Goal: Task Accomplishment & Management: Manage account settings

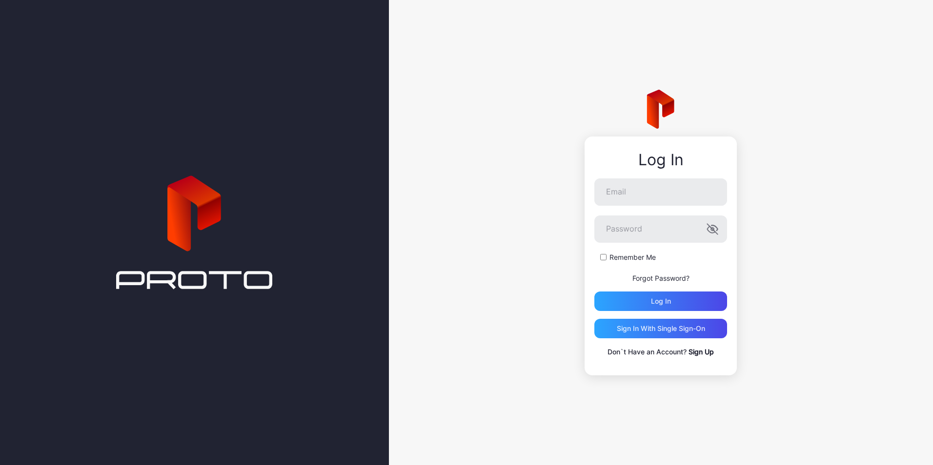
click at [655, 184] on input "Email" at bounding box center [660, 192] width 133 height 27
type input "**********"
click at [715, 233] on icon "button" at bounding box center [711, 230] width 8 height 6
click at [680, 300] on div "Log in" at bounding box center [660, 302] width 133 height 20
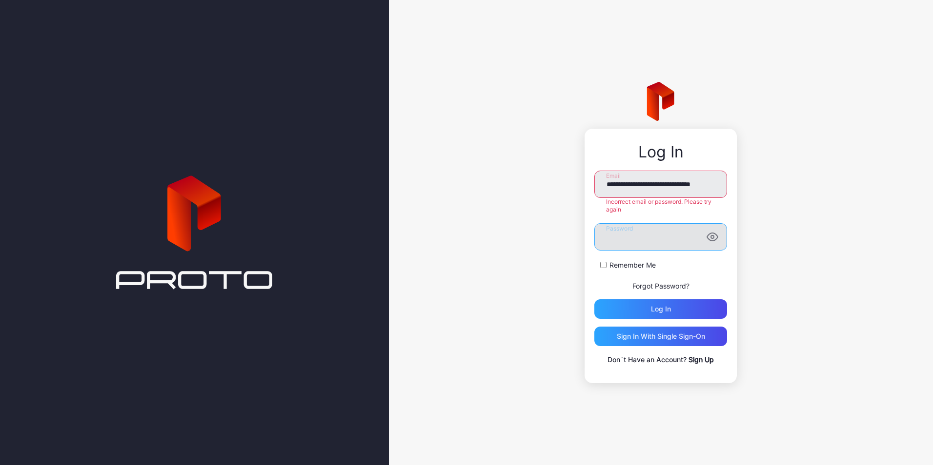
click at [538, 237] on div "**********" at bounding box center [661, 232] width 544 height 465
click at [594, 300] on button "Log in" at bounding box center [660, 310] width 133 height 20
click at [656, 307] on div "Log in" at bounding box center [661, 309] width 20 height 8
click at [661, 287] on link "Forgot Password?" at bounding box center [660, 286] width 57 height 8
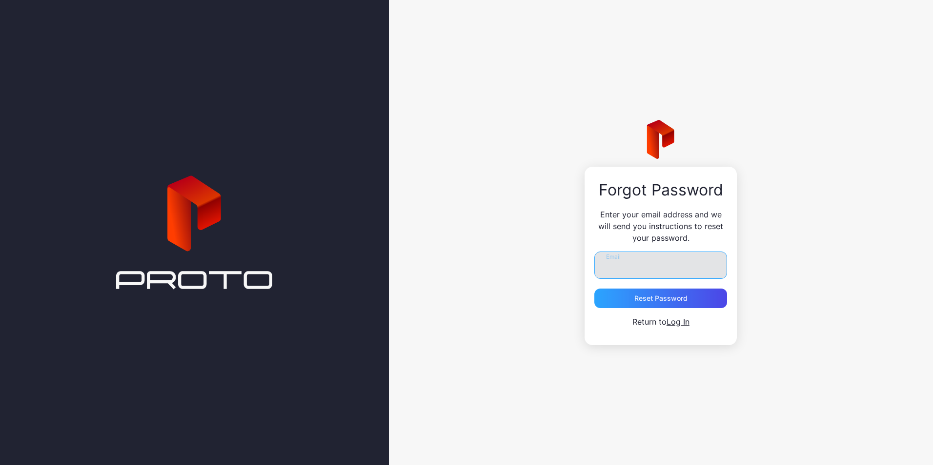
click at [657, 270] on input "Email" at bounding box center [660, 265] width 133 height 27
type input "**********"
click at [659, 300] on div "Reset Password" at bounding box center [660, 299] width 53 height 8
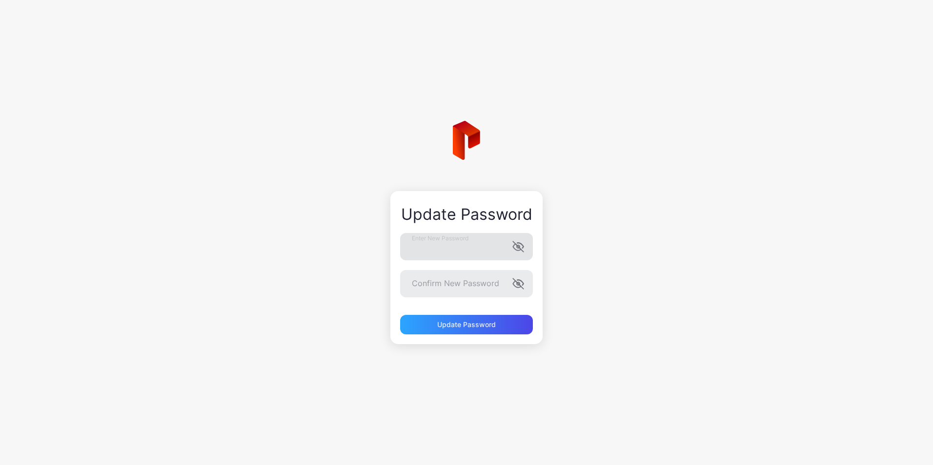
click at [523, 243] on icon "button" at bounding box center [518, 247] width 12 height 12
click at [476, 319] on div "Update Password" at bounding box center [466, 325] width 133 height 20
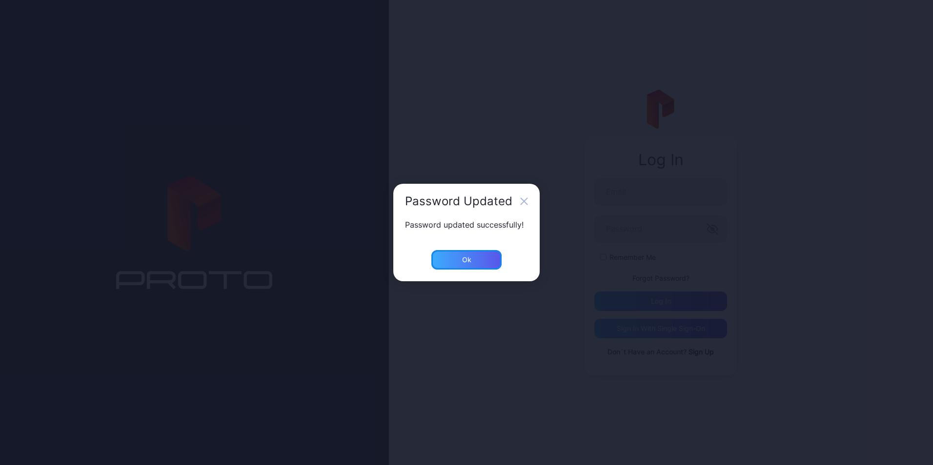
click at [468, 267] on div "Ok" at bounding box center [466, 260] width 70 height 20
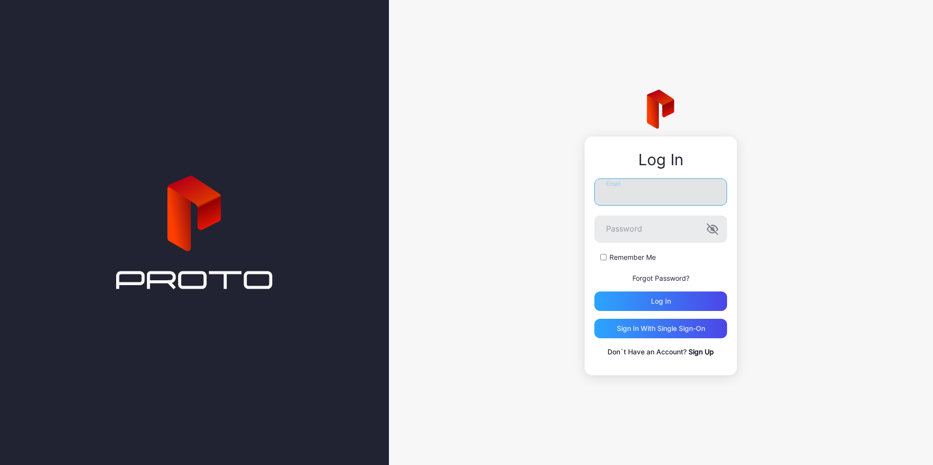
click at [637, 193] on input "Email" at bounding box center [660, 192] width 133 height 27
type input "**********"
click at [609, 256] on label "Remember Me" at bounding box center [632, 258] width 46 height 10
click at [637, 302] on div "Log in" at bounding box center [660, 302] width 133 height 20
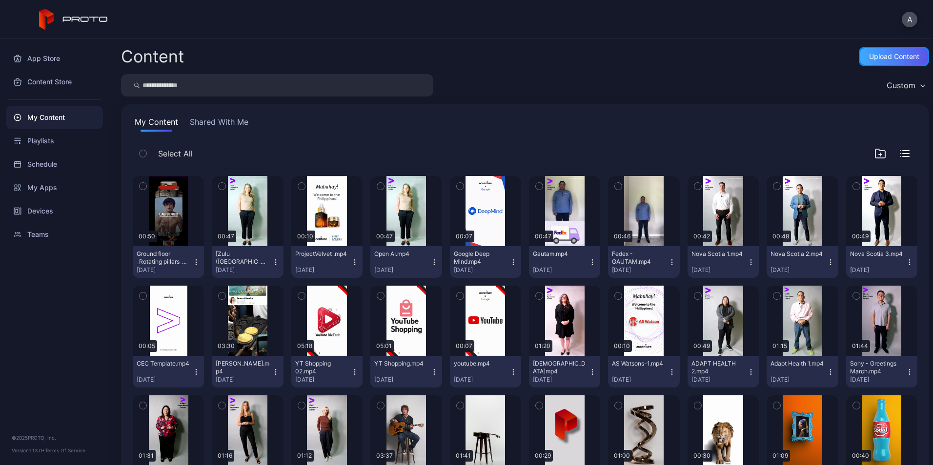
click at [883, 56] on div "Upload Content" at bounding box center [894, 57] width 50 height 8
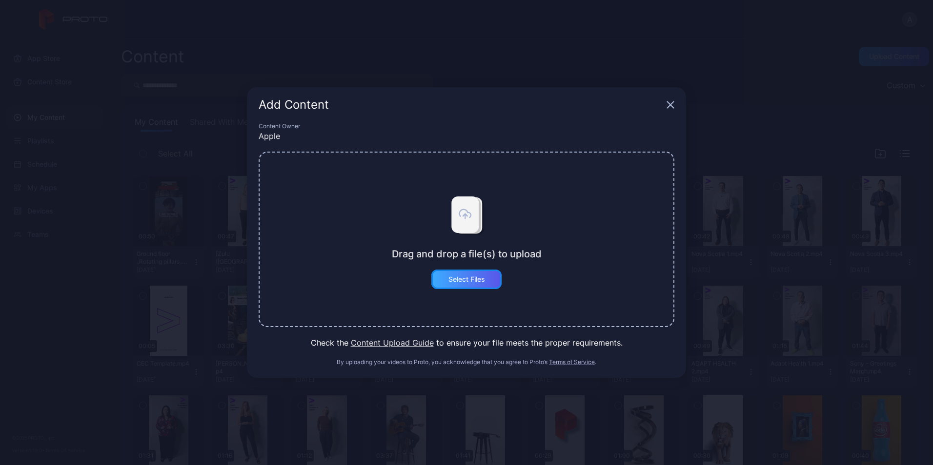
click at [464, 273] on div "Select Files" at bounding box center [466, 280] width 70 height 20
click at [469, 276] on button "Select Files" at bounding box center [466, 280] width 70 height 20
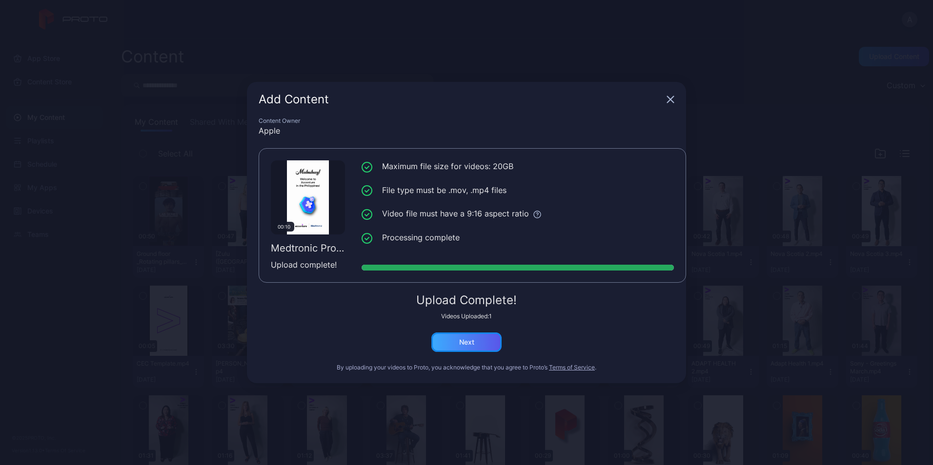
click at [483, 347] on div "Next" at bounding box center [466, 343] width 70 height 20
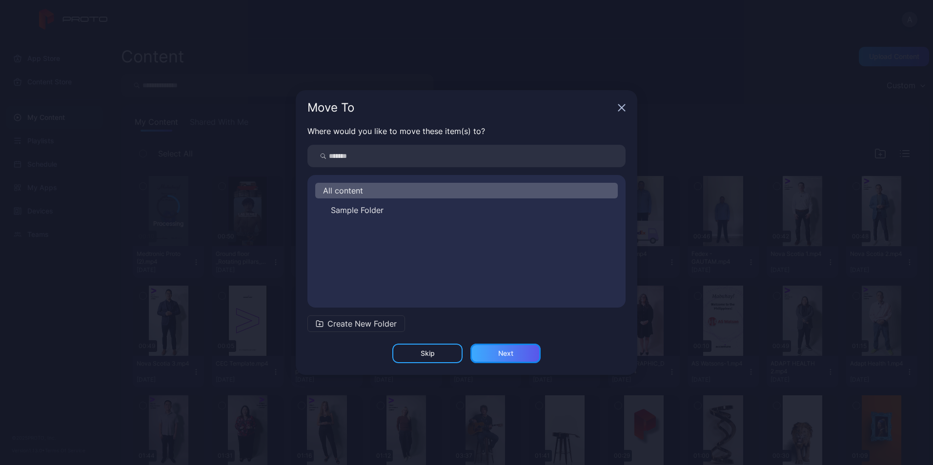
click at [502, 355] on div "Next" at bounding box center [505, 354] width 15 height 8
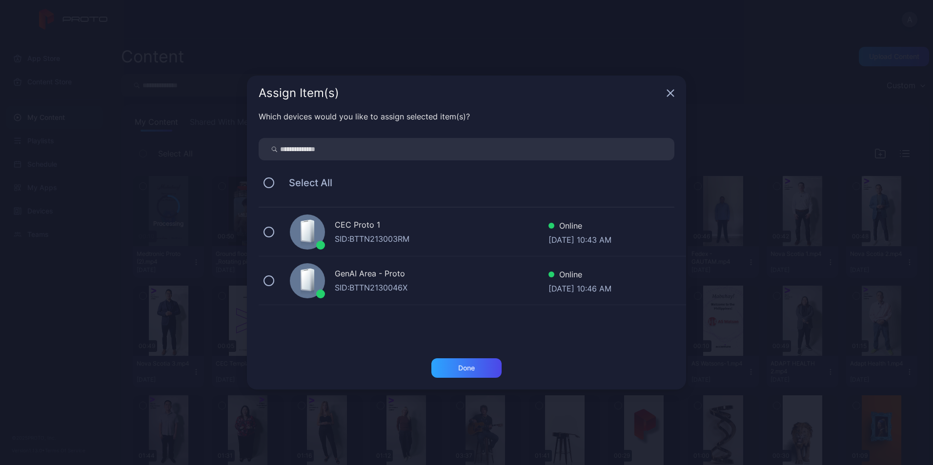
click at [306, 181] on span "Select All" at bounding box center [305, 183] width 53 height 12
click at [272, 180] on button at bounding box center [268, 183] width 11 height 11
click at [474, 364] on div "Done" at bounding box center [466, 368] width 17 height 8
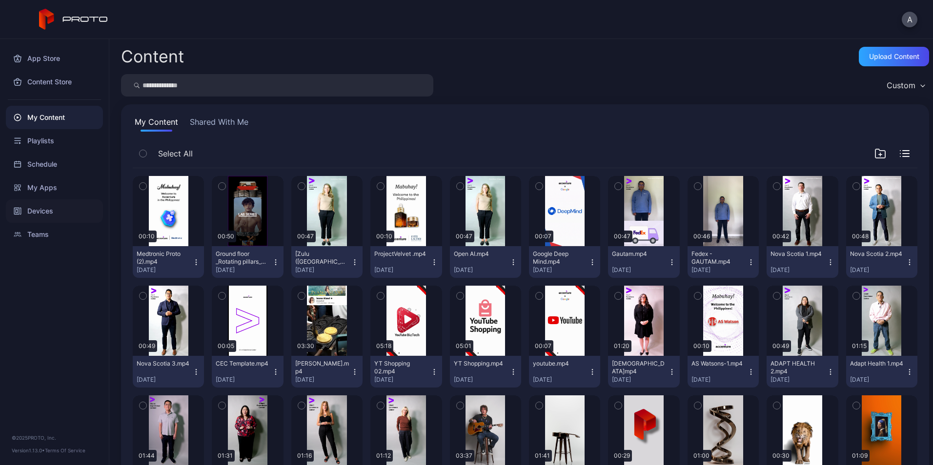
click at [70, 207] on div "Devices" at bounding box center [54, 211] width 97 height 23
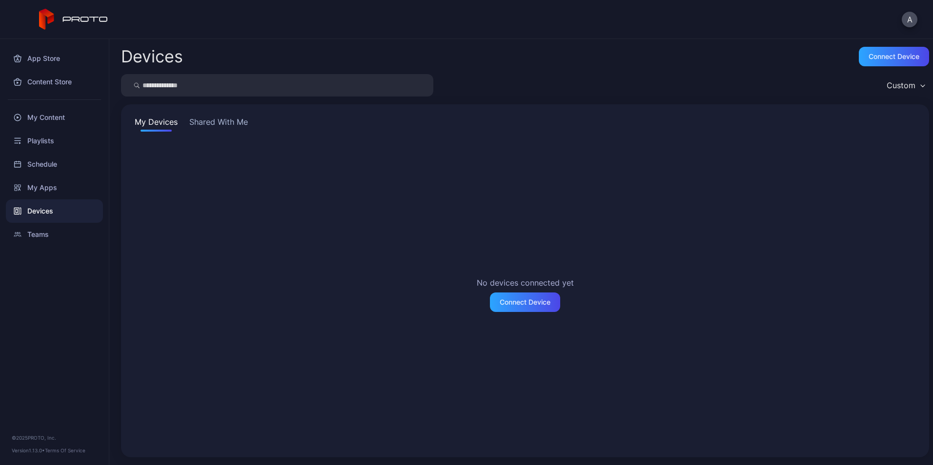
click at [232, 129] on button "Shared With Me" at bounding box center [218, 124] width 62 height 16
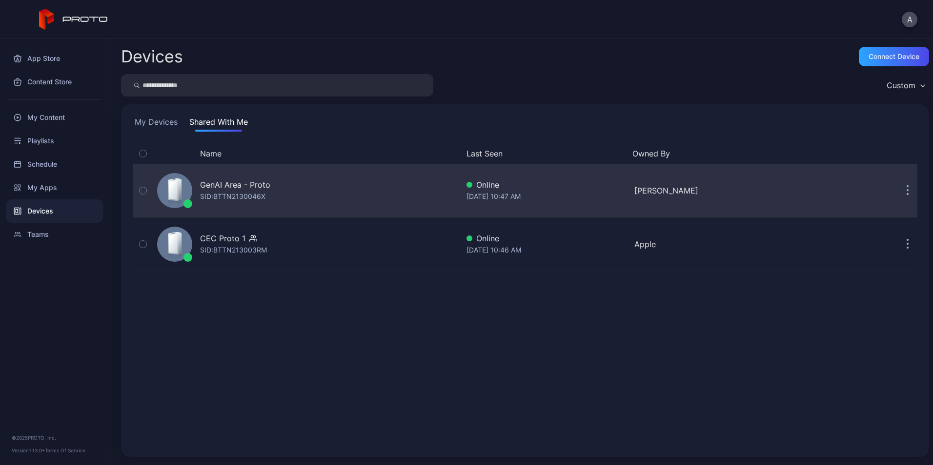
click at [229, 182] on div "GenAI Area - Proto" at bounding box center [235, 185] width 70 height 12
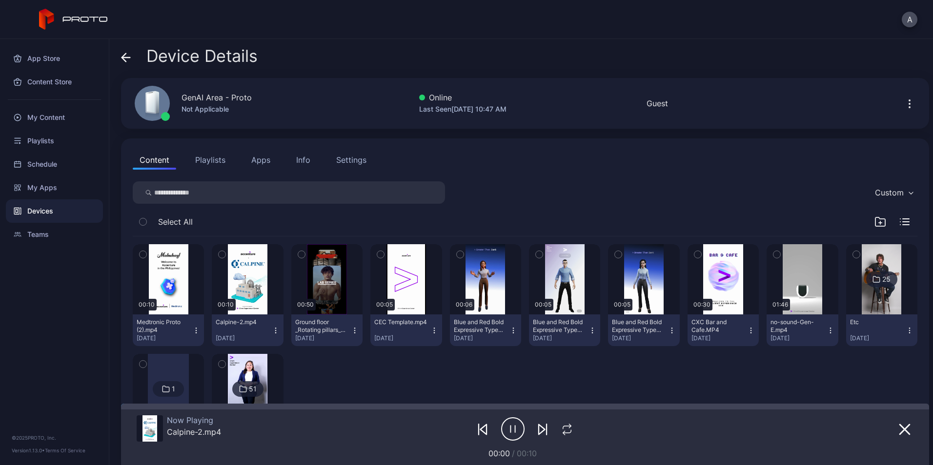
click at [353, 332] on icon "button" at bounding box center [355, 331] width 8 height 8
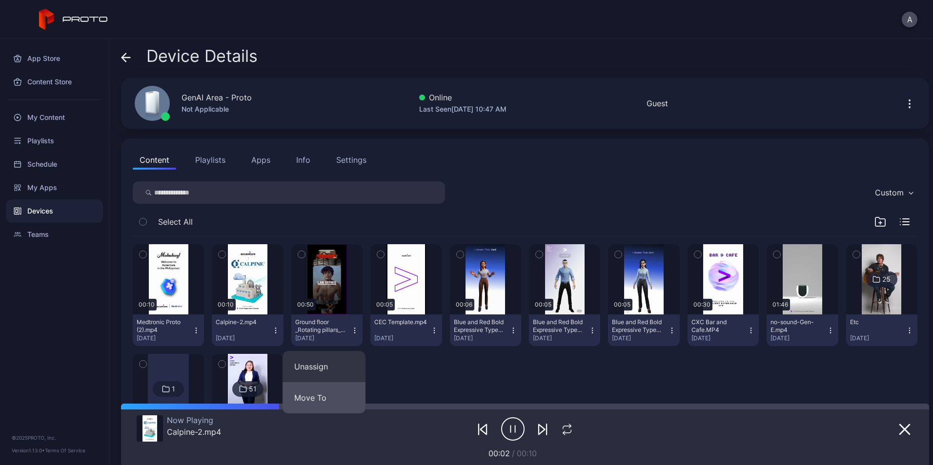
click at [329, 398] on button "Move To" at bounding box center [323, 397] width 83 height 31
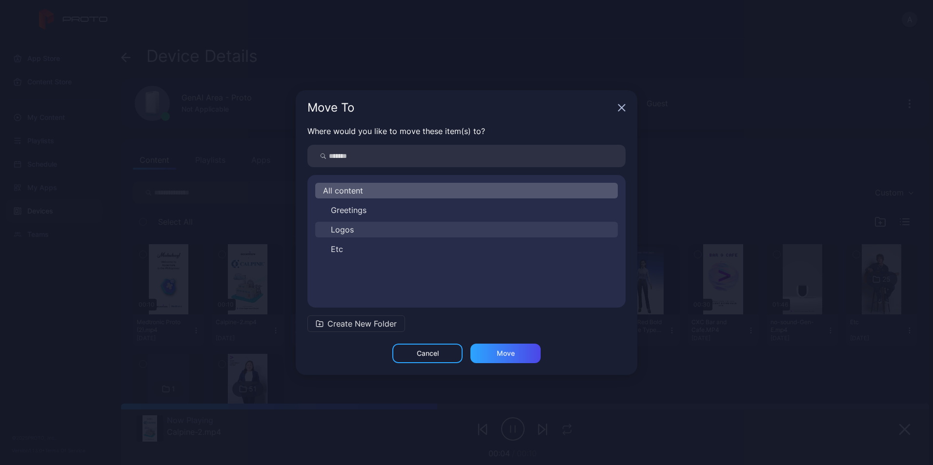
click at [350, 230] on span "Logos" at bounding box center [342, 230] width 23 height 12
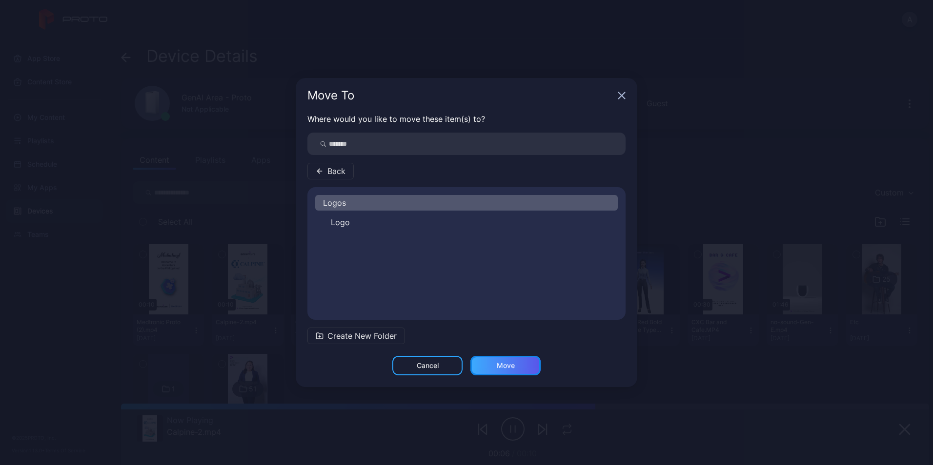
click at [516, 366] on div "Move" at bounding box center [505, 366] width 70 height 20
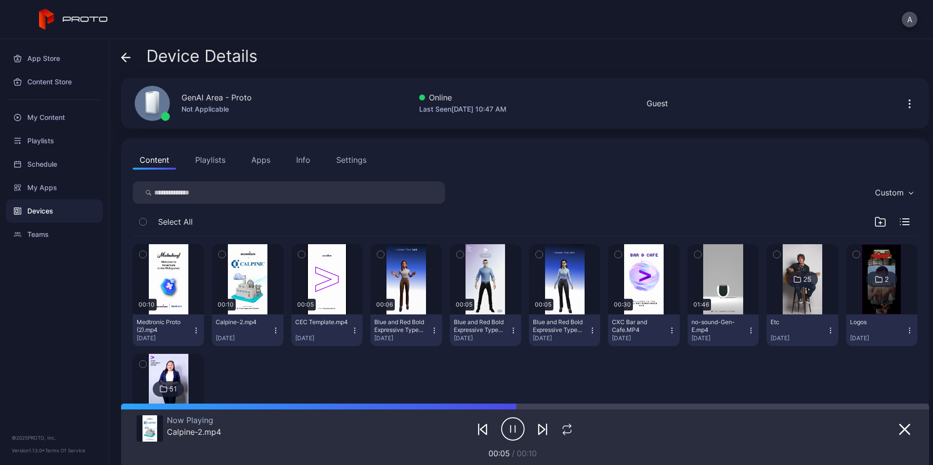
click at [905, 330] on icon "button" at bounding box center [909, 331] width 8 height 8
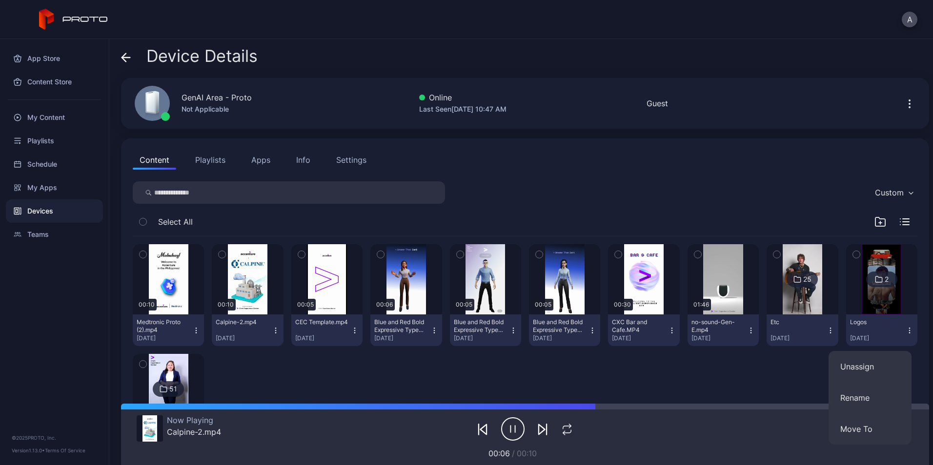
click at [715, 366] on div "00:10 Medtronic Proto (2).mp4 [DATE] 00:10 Calpine-2.mp4 [DATE] 00:05 CEC Templ…" at bounding box center [525, 350] width 784 height 227
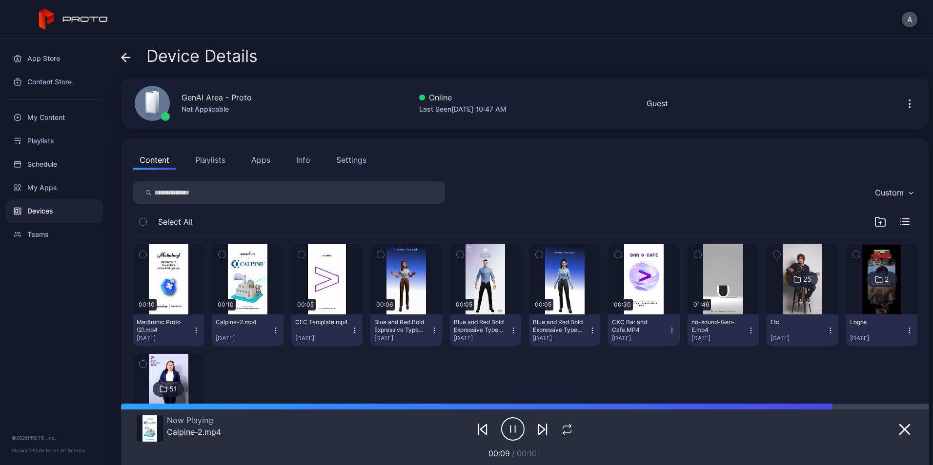
click at [124, 56] on icon at bounding box center [124, 57] width 4 height 8
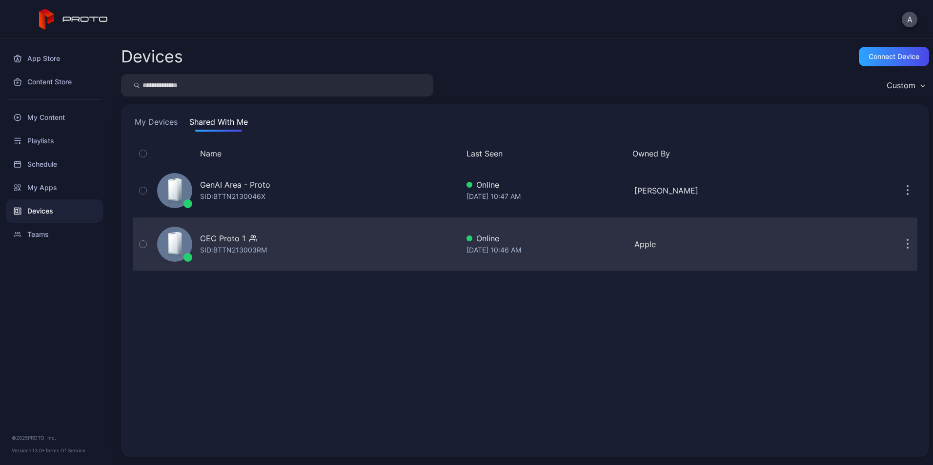
click at [234, 240] on div "CEC Proto 1" at bounding box center [222, 239] width 45 height 12
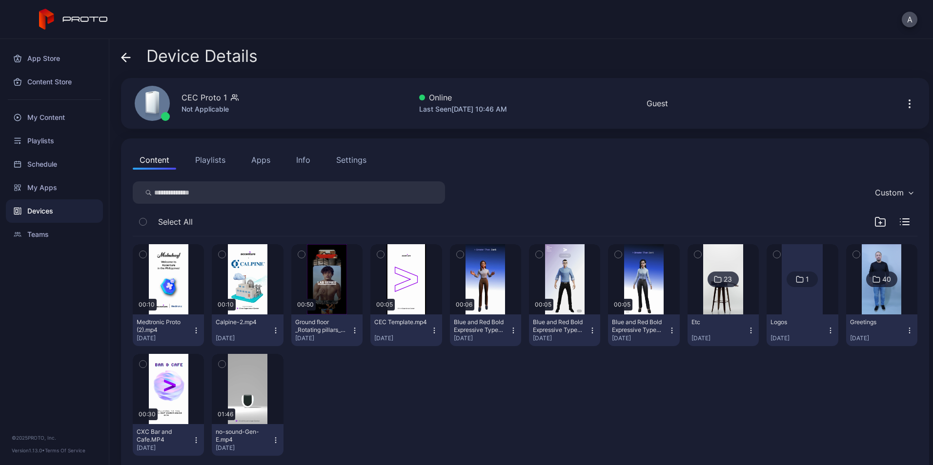
scroll to position [18, 0]
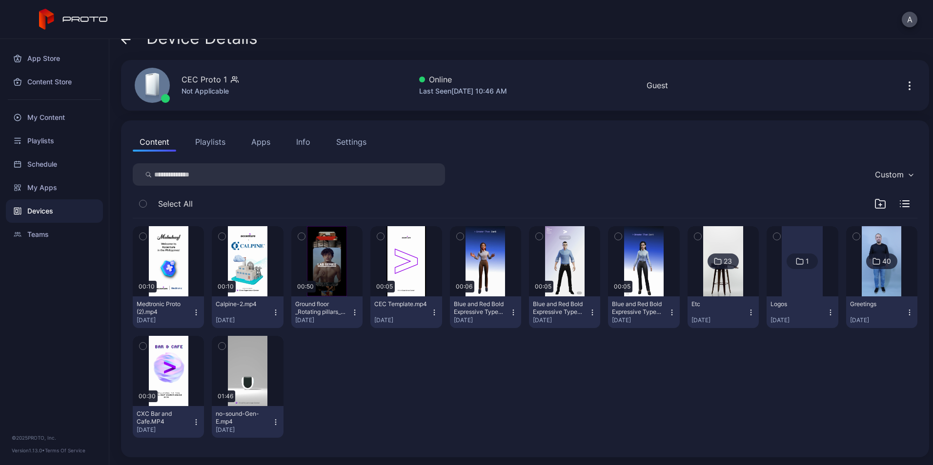
click at [346, 315] on div "Ground floor _Rotating pillars_ center screen.mp4" at bounding box center [322, 308] width 54 height 16
click at [331, 373] on button "Move To" at bounding box center [323, 379] width 83 height 31
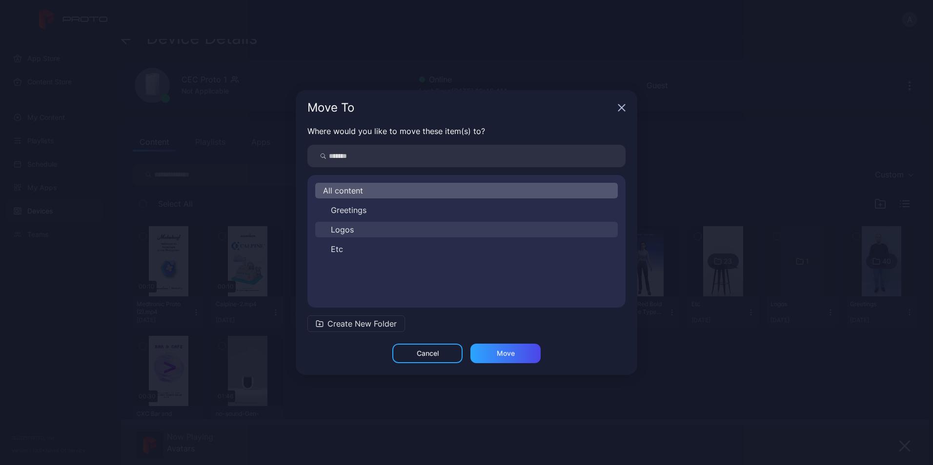
click at [377, 229] on button "Logos" at bounding box center [466, 230] width 302 height 16
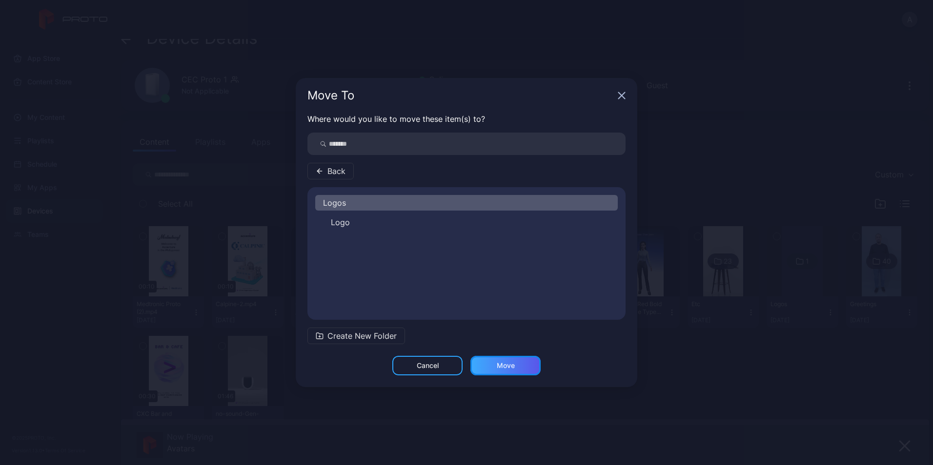
click at [501, 366] on div "Move" at bounding box center [506, 366] width 18 height 8
